Goal: Task Accomplishment & Management: Use online tool/utility

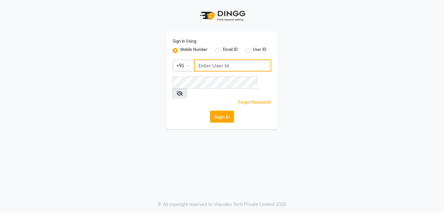
type input "9770614598"
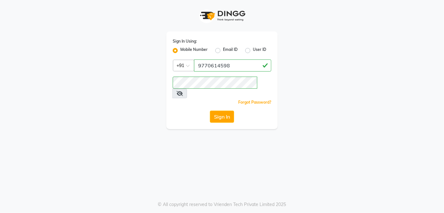
click at [183, 91] on icon at bounding box center [180, 93] width 6 height 5
click at [219, 111] on button "Sign In" at bounding box center [222, 117] width 24 height 12
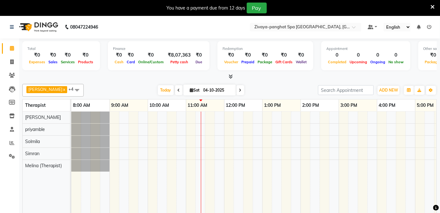
click at [329, 118] on div at bounding box center [357, 167] width 573 height 111
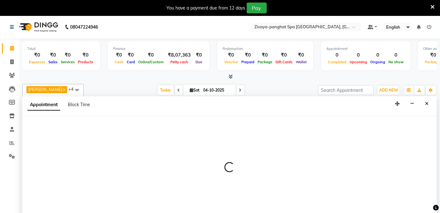
select select "54828"
select select "885"
select select "tentative"
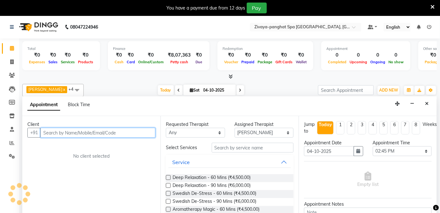
scroll to position [15, 0]
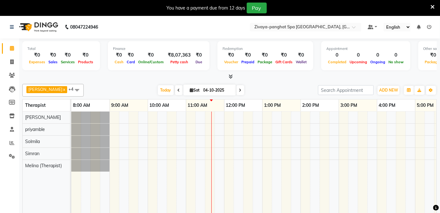
click at [178, 89] on icon at bounding box center [179, 90] width 3 height 4
type input "03-10-2025"
